Goal: Task Accomplishment & Management: Use online tool/utility

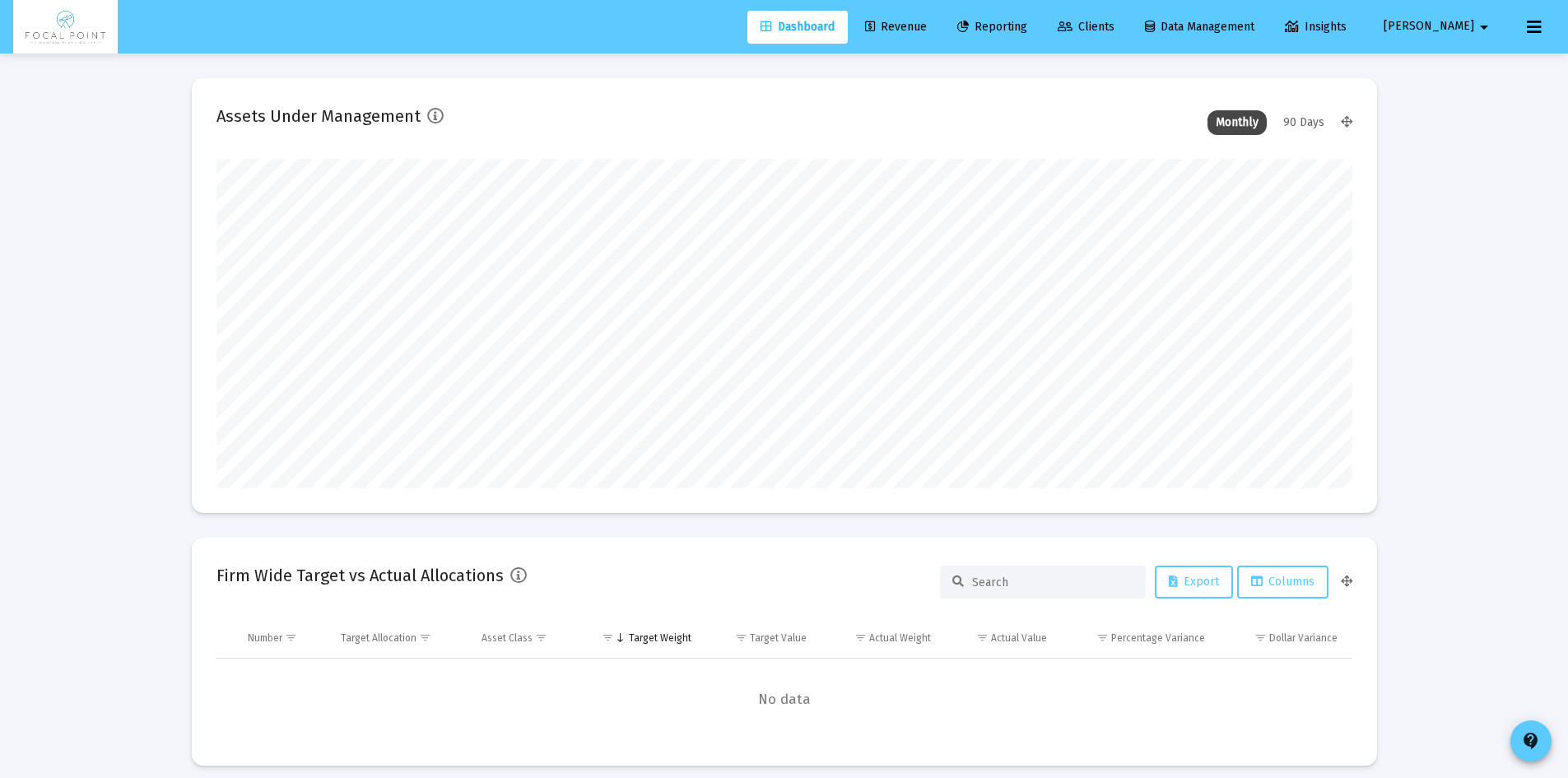
type input "[DATE]"
type input "[EMAIL_ADDRESS][DOMAIN_NAME]"
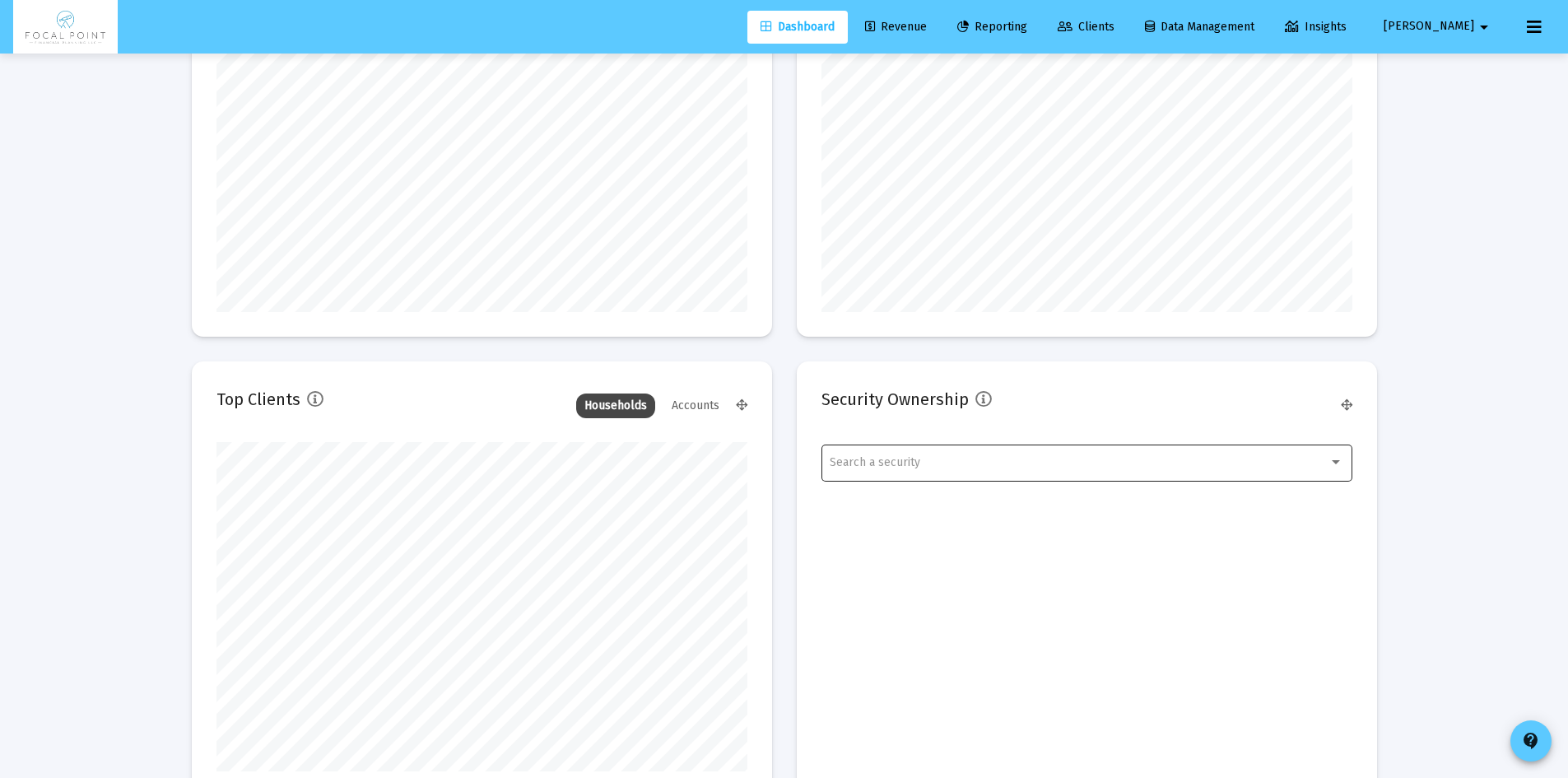
scroll to position [1471, 0]
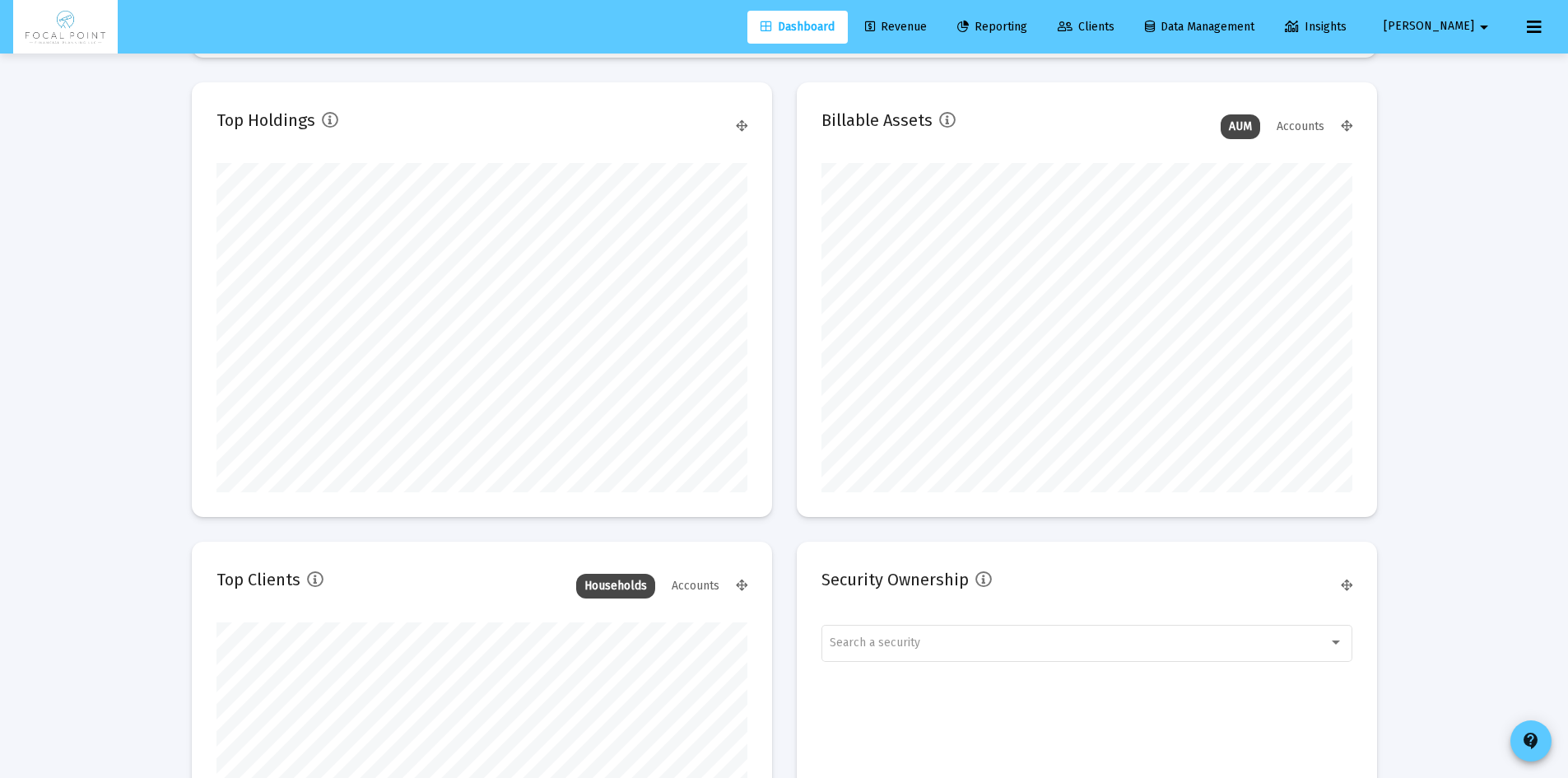
drag, startPoint x: 931, startPoint y: 28, endPoint x: 943, endPoint y: 52, distance: 26.8
click at [927, 28] on span "Revenue" at bounding box center [895, 27] width 62 height 14
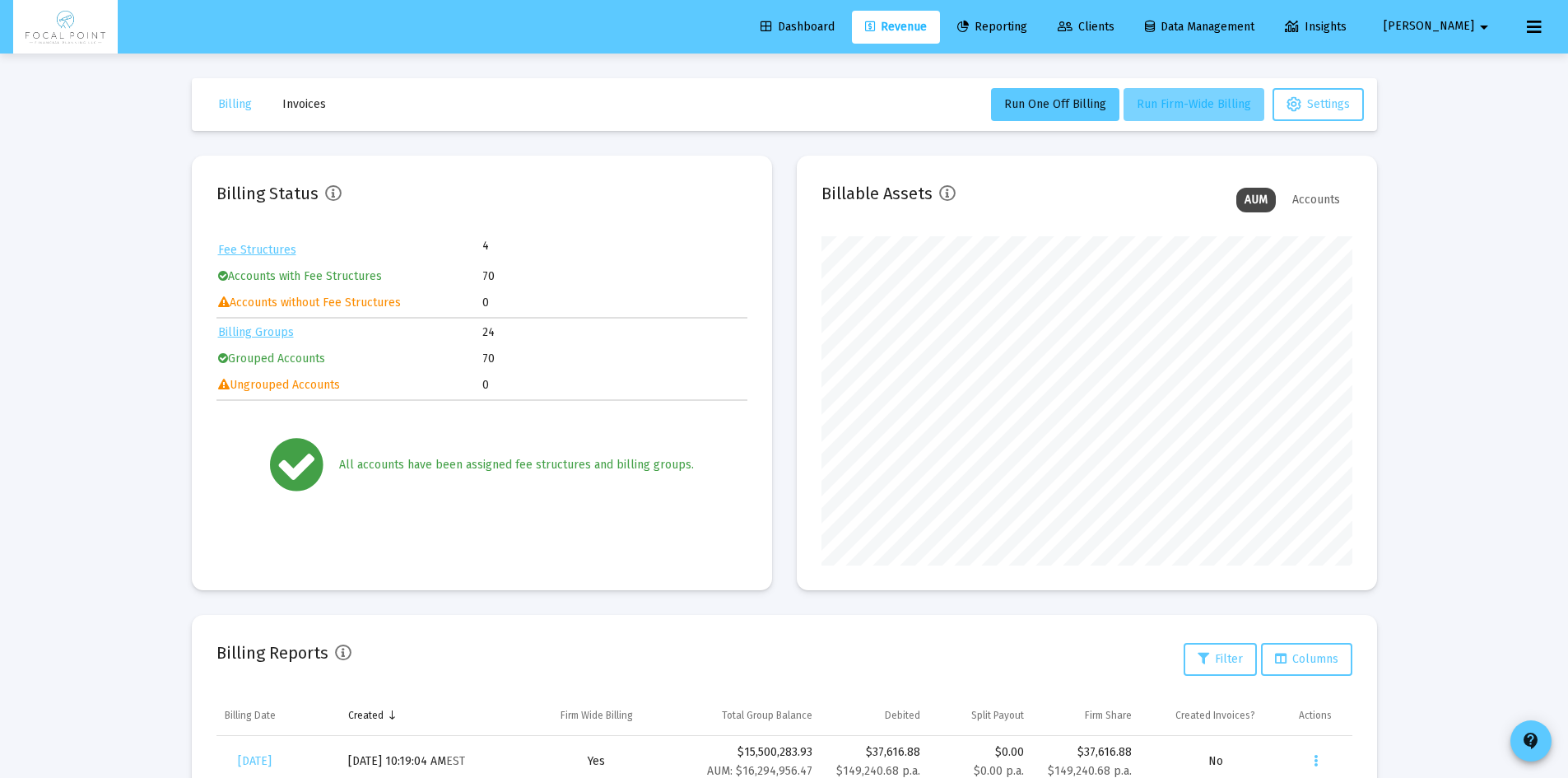
click at [1190, 109] on span "Run Firm-Wide Billing" at bounding box center [1194, 104] width 115 height 14
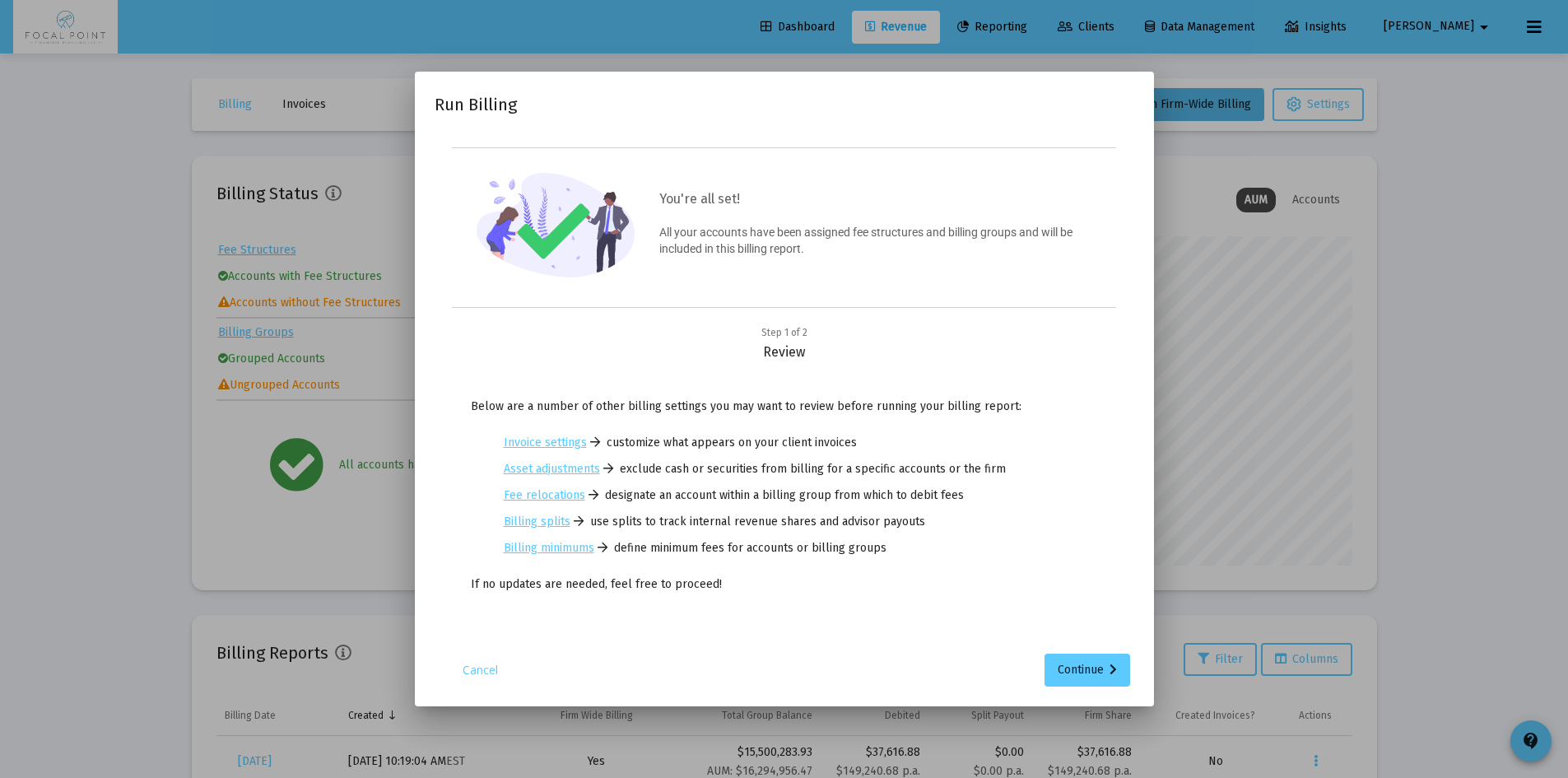
click at [1084, 643] on div "Step 1 of 2 Review Below are a number of other billing settings you may want to…" at bounding box center [784, 484] width 700 height 320
click at [1088, 662] on div "Continue" at bounding box center [1087, 670] width 59 height 33
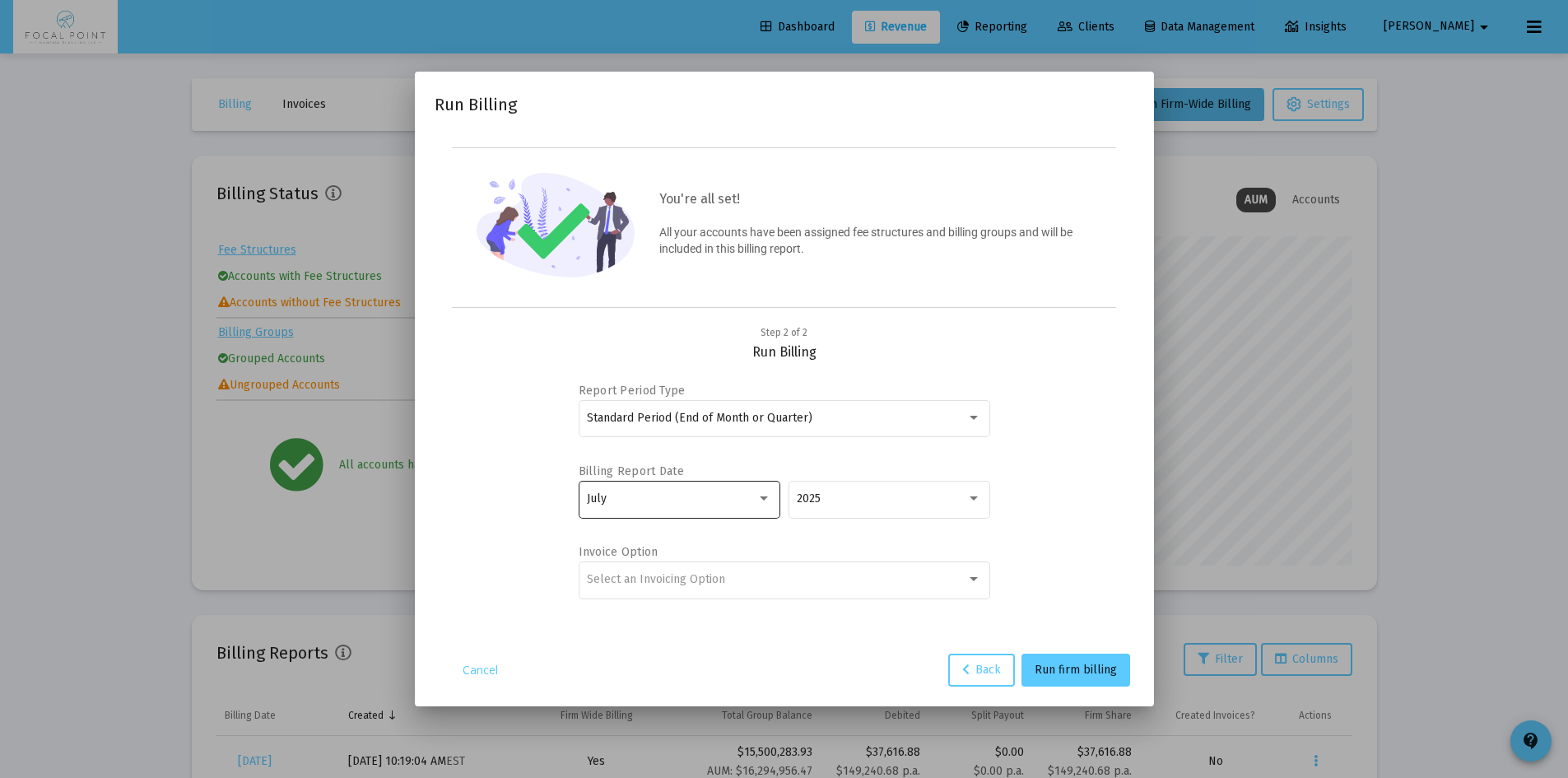
click at [733, 500] on div "July" at bounding box center [672, 499] width 170 height 13
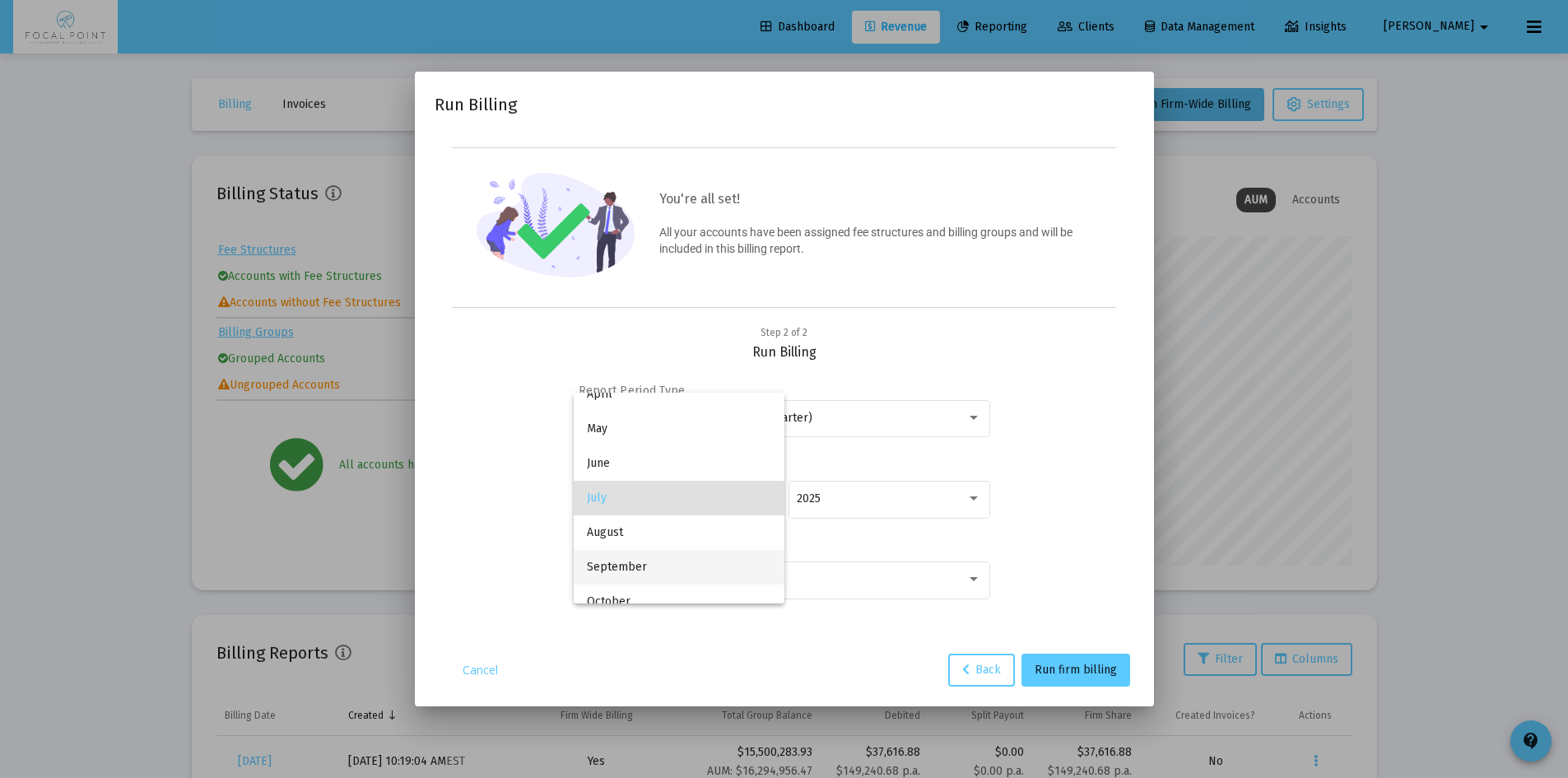
click at [685, 560] on span "September" at bounding box center [679, 567] width 184 height 34
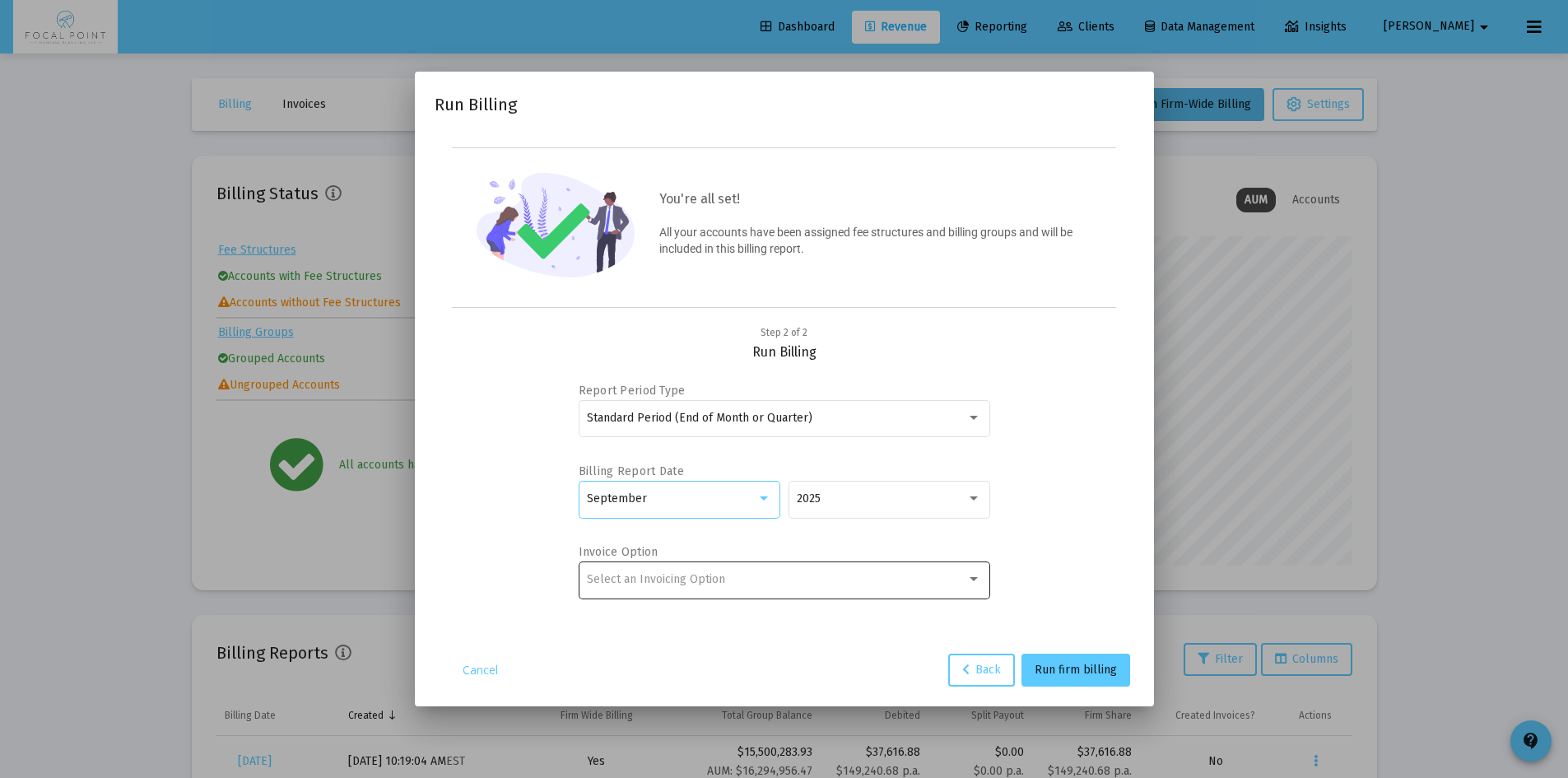
click at [775, 595] on div "Select an Invoicing Option" at bounding box center [784, 579] width 394 height 40
click at [705, 579] on span "No Invoice" at bounding box center [784, 578] width 394 height 34
click at [1064, 668] on span "Run firm billing" at bounding box center [1076, 669] width 82 height 14
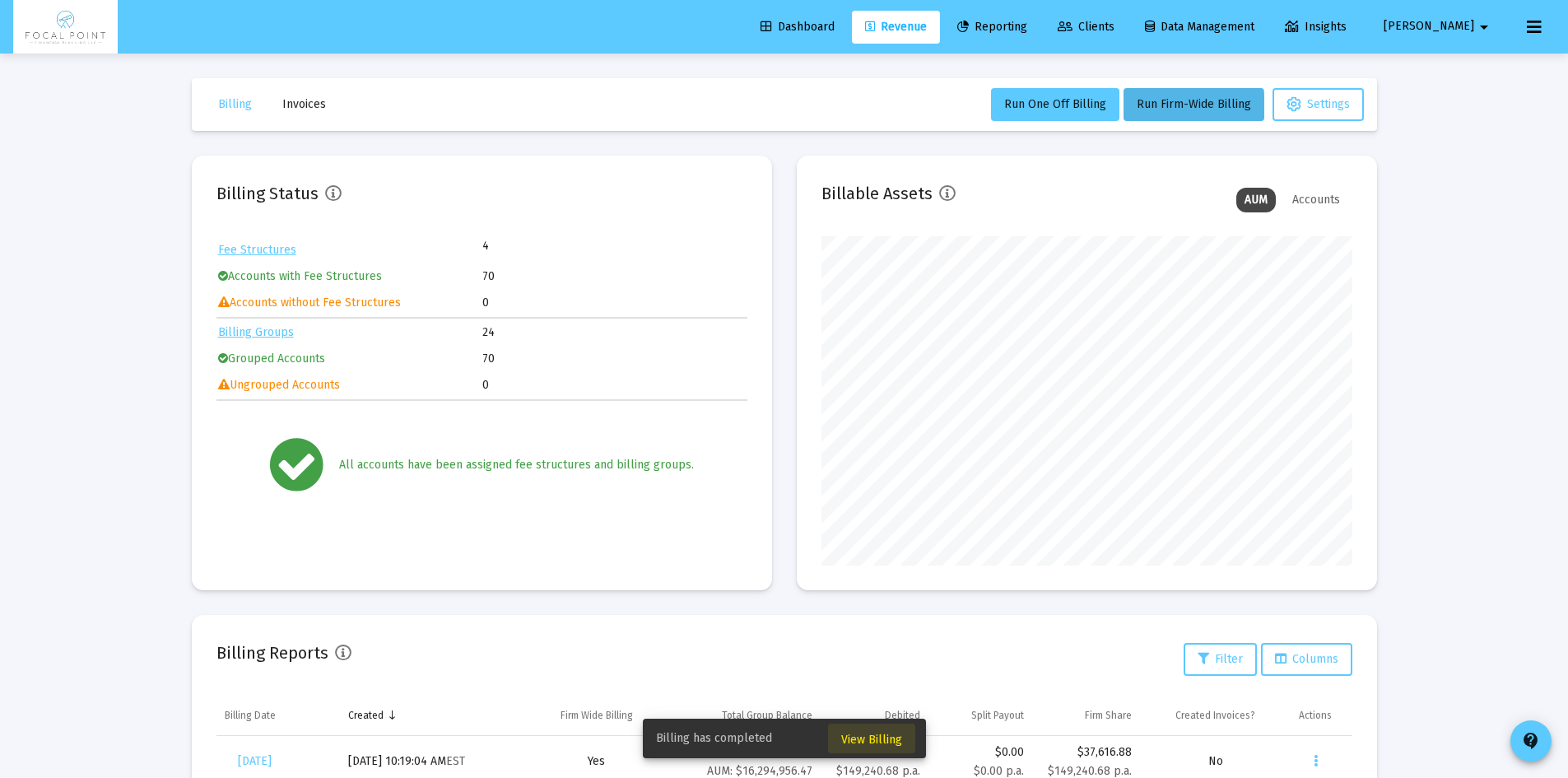
drag, startPoint x: 896, startPoint y: 733, endPoint x: 898, endPoint y: 720, distance: 13.2
click at [896, 733] on span "View Billing" at bounding box center [871, 740] width 61 height 14
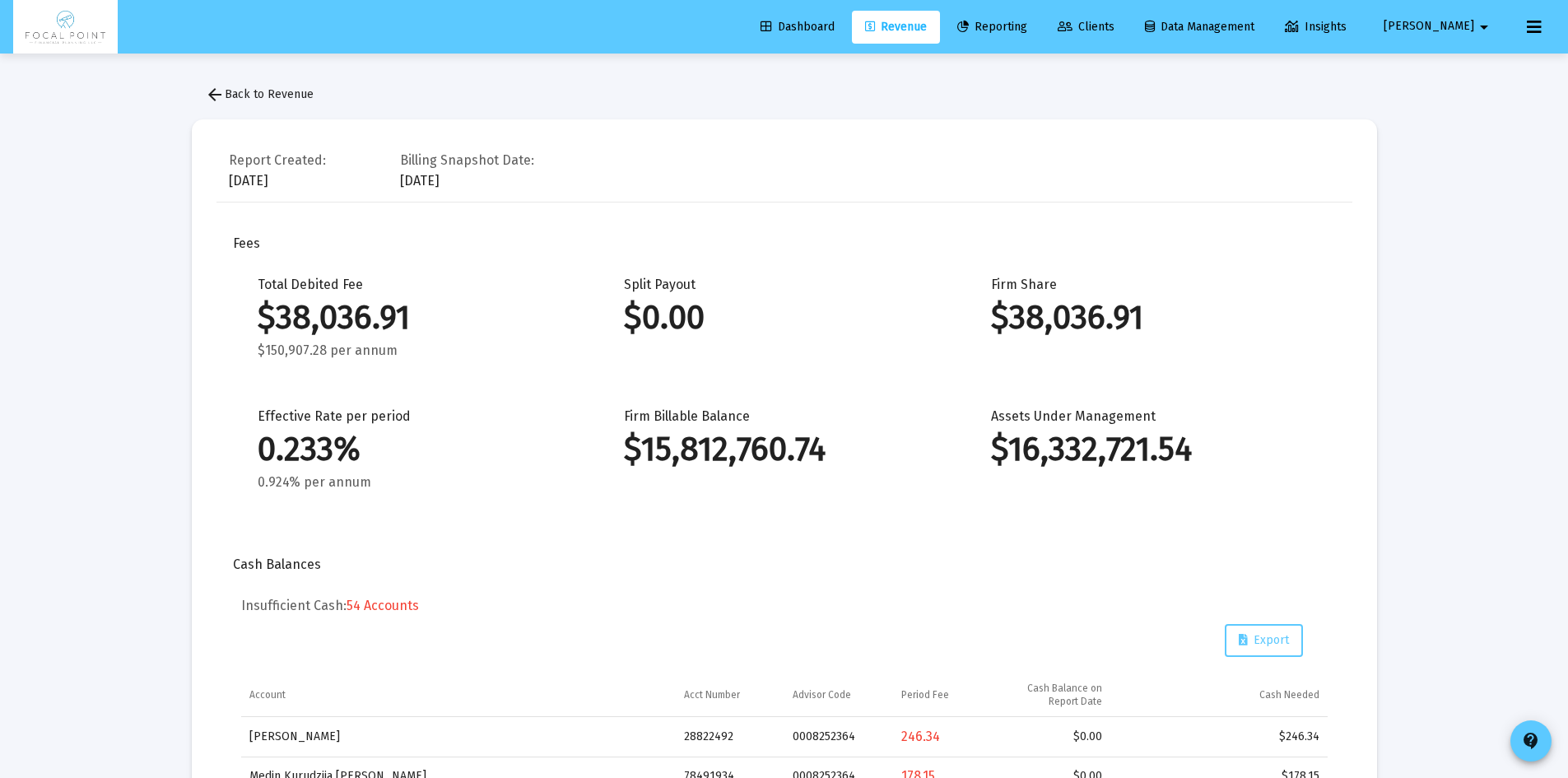
click at [282, 94] on span "arrow_back Back to Revenue" at bounding box center [260, 94] width 109 height 14
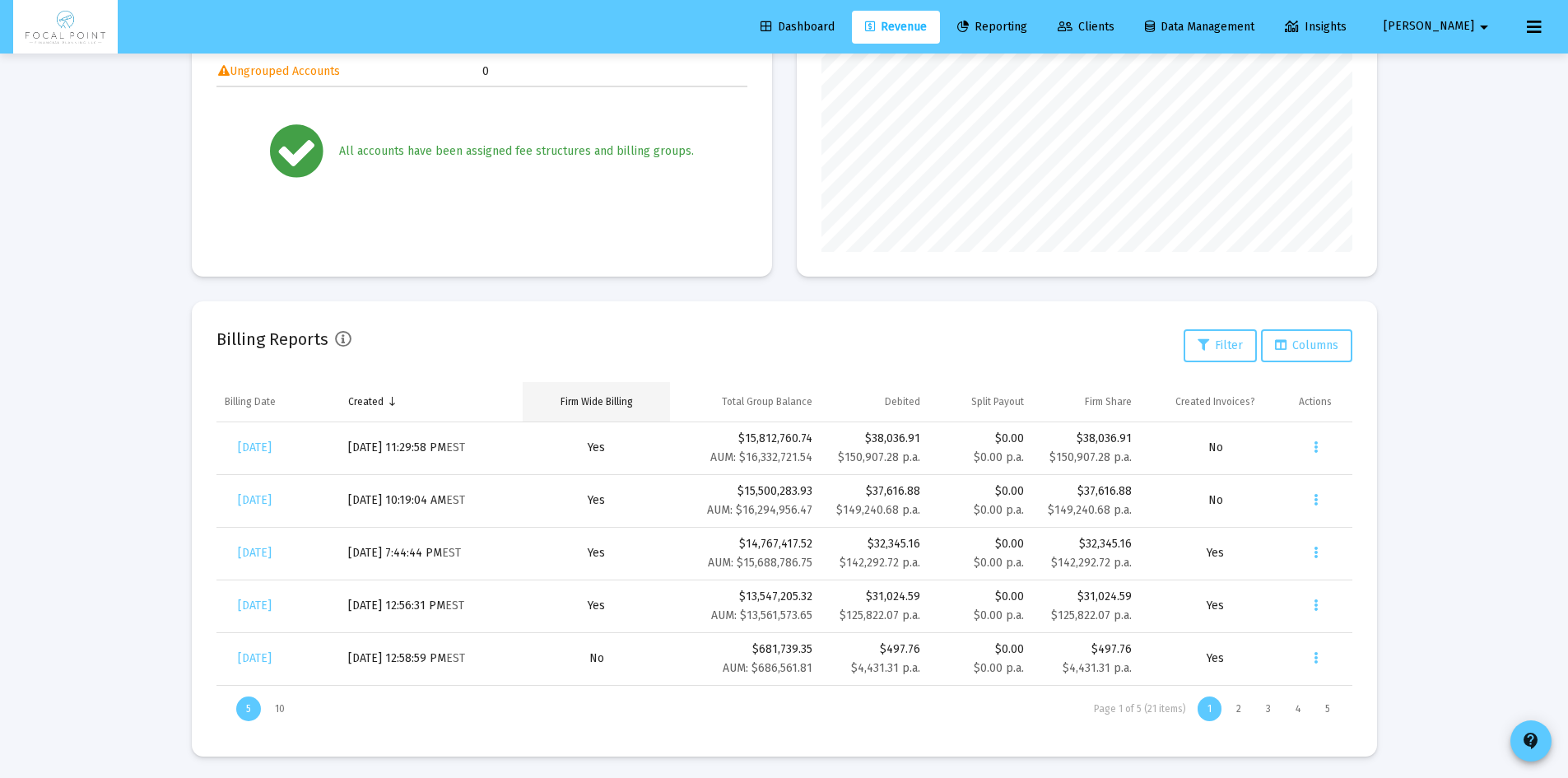
scroll to position [317, 0]
click at [1314, 488] on icon "Data grid" at bounding box center [1316, 497] width 4 height 20
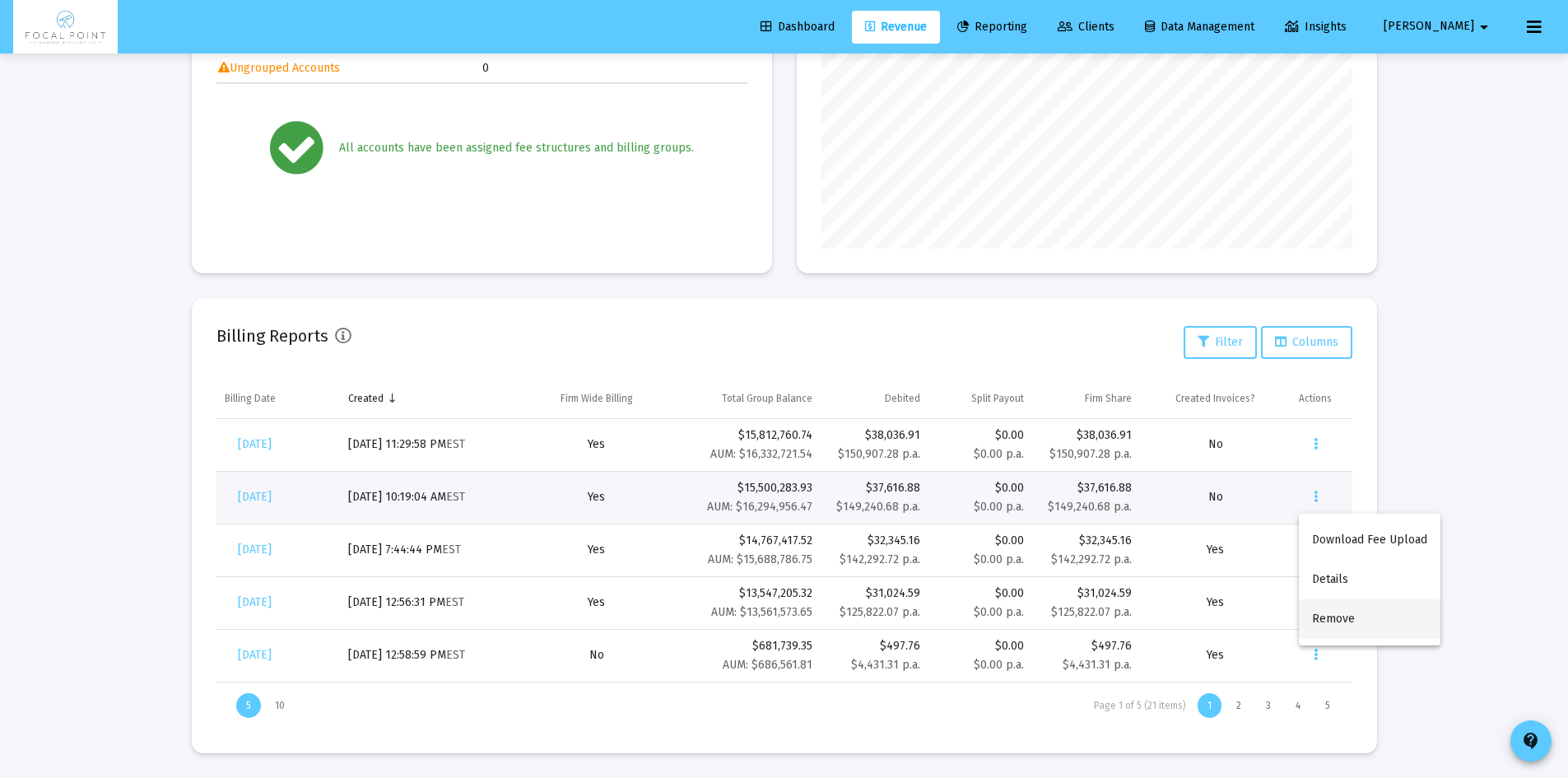
click at [1313, 612] on button "Remove" at bounding box center [1369, 619] width 141 height 39
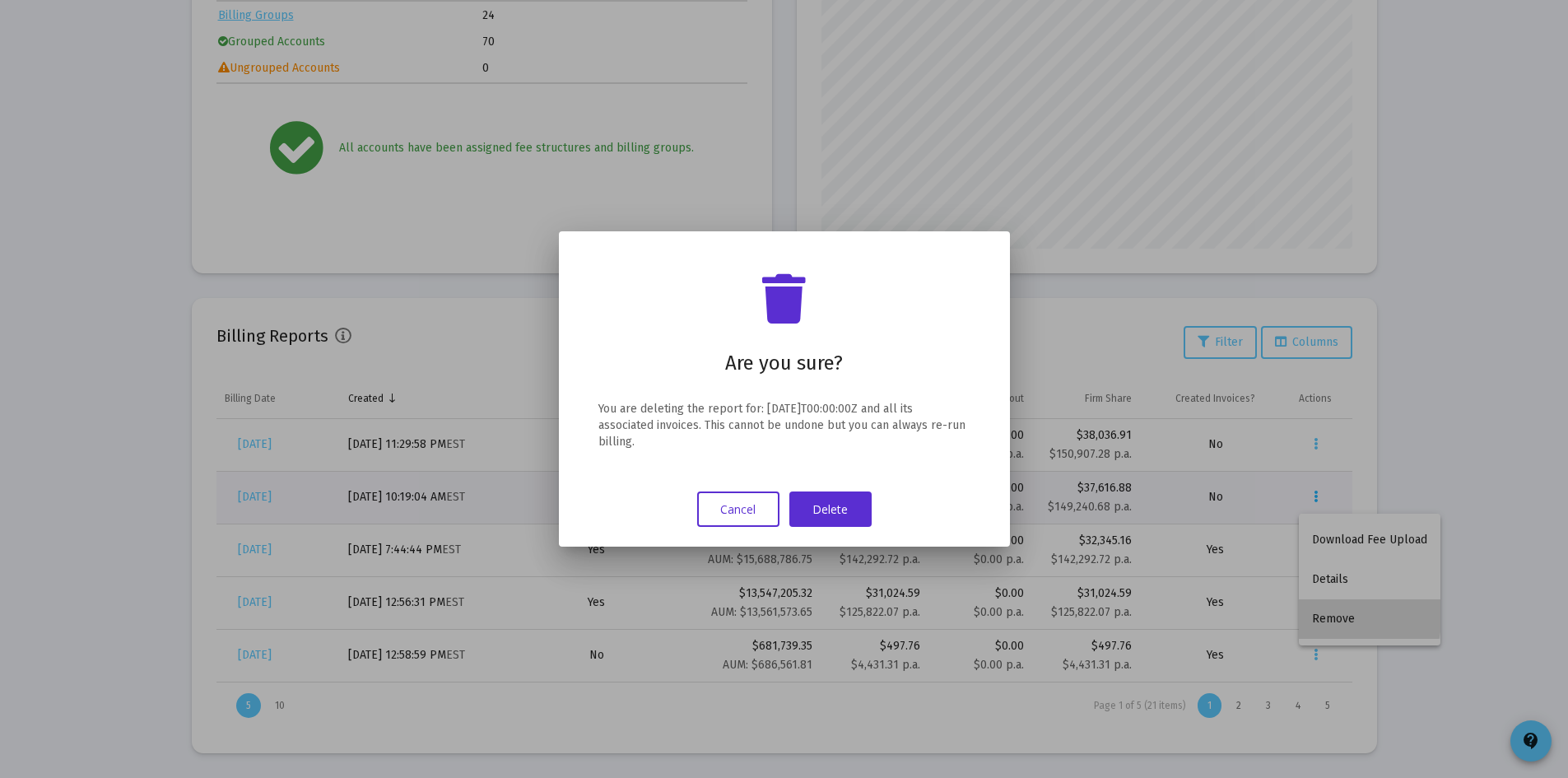
scroll to position [0, 0]
click at [833, 508] on button "Delete" at bounding box center [830, 509] width 82 height 35
